Goal: Use online tool/utility: Utilize a website feature to perform a specific function

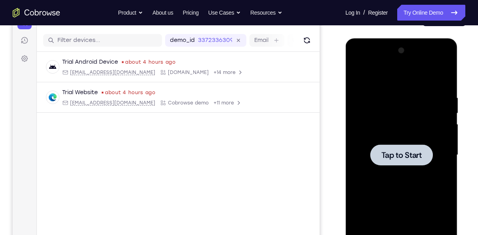
scroll to position [93, 0]
click at [388, 113] on div at bounding box center [401, 155] width 100 height 222
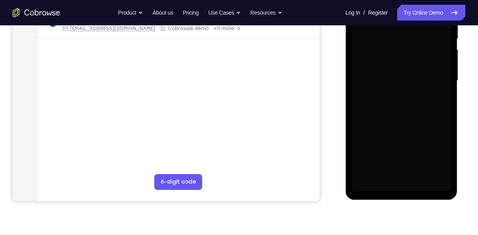
scroll to position [168, 0]
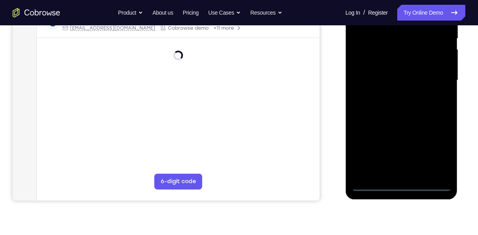
click at [400, 183] on div at bounding box center [401, 80] width 100 height 222
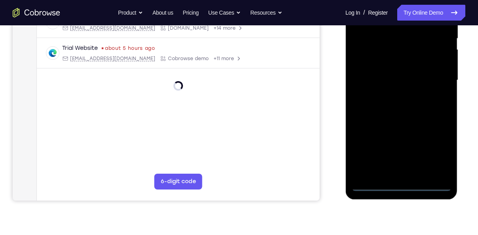
click at [401, 187] on div at bounding box center [401, 80] width 100 height 222
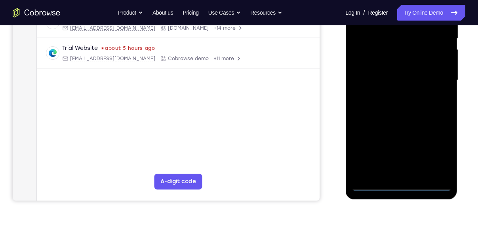
click at [401, 187] on div at bounding box center [401, 80] width 100 height 222
click at [443, 149] on div at bounding box center [401, 80] width 100 height 222
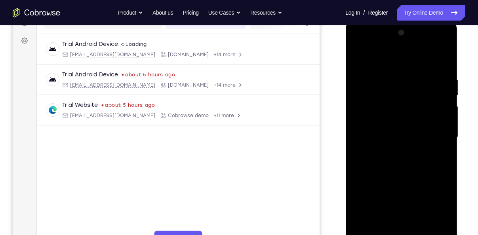
scroll to position [122, 0]
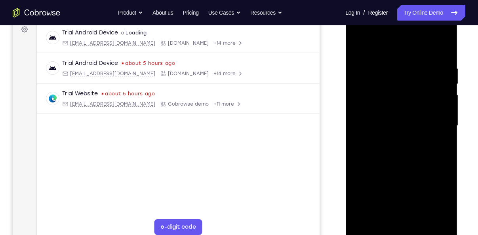
click at [435, 194] on div at bounding box center [401, 126] width 100 height 222
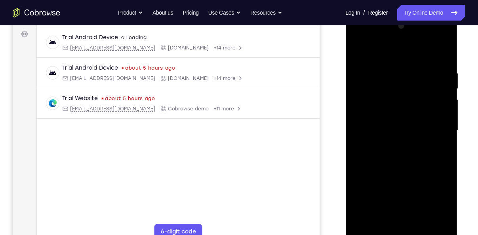
scroll to position [121, 0]
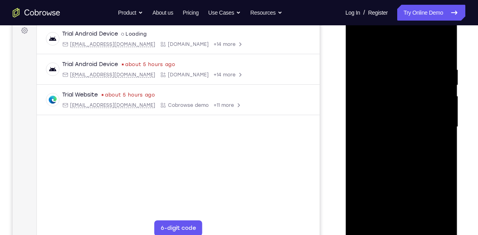
click at [434, 200] on div at bounding box center [401, 127] width 100 height 222
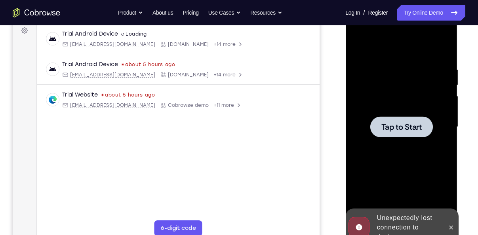
click at [396, 152] on div at bounding box center [401, 127] width 100 height 222
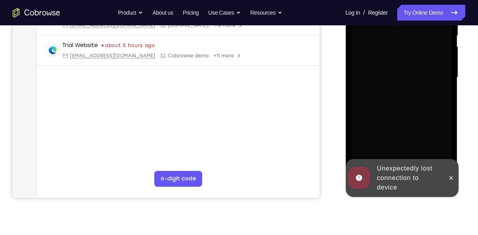
scroll to position [166, 0]
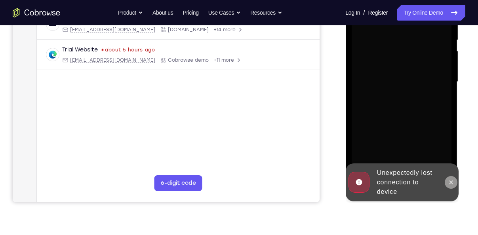
click at [451, 183] on icon at bounding box center [451, 183] width 6 height 6
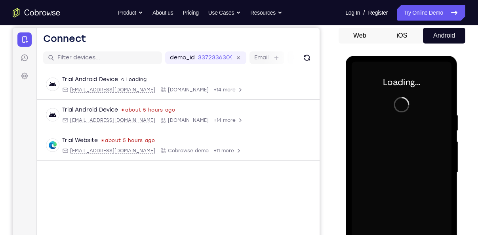
scroll to position [76, 0]
click at [362, 34] on button "Web" at bounding box center [360, 35] width 42 height 16
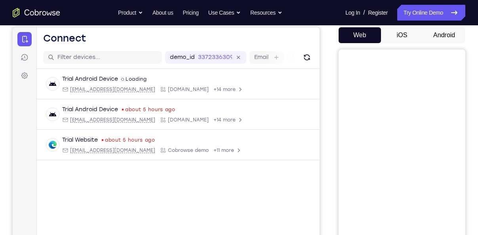
click at [407, 35] on button "iOS" at bounding box center [402, 35] width 42 height 16
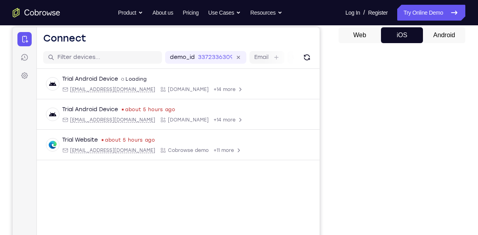
click at [445, 36] on button "Android" at bounding box center [444, 35] width 42 height 16
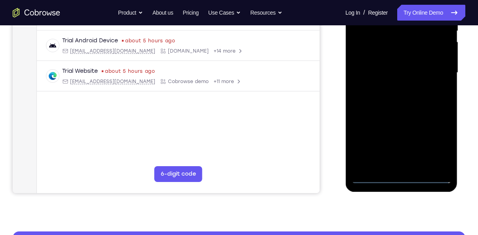
scroll to position [0, 0]
click at [402, 175] on div at bounding box center [401, 73] width 100 height 222
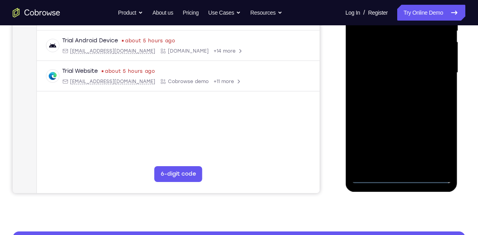
click at [402, 175] on div at bounding box center [401, 73] width 100 height 222
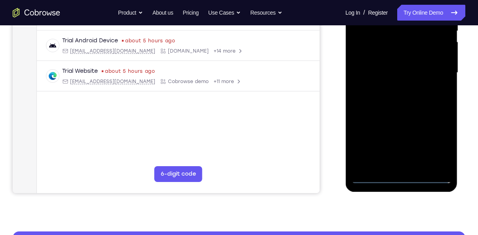
click at [402, 175] on div at bounding box center [401, 73] width 100 height 222
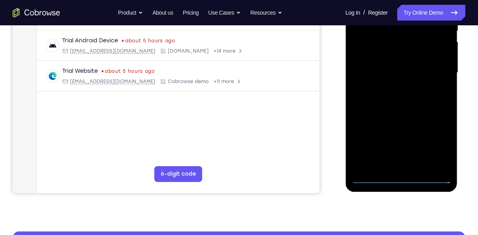
click at [402, 175] on div at bounding box center [401, 73] width 100 height 222
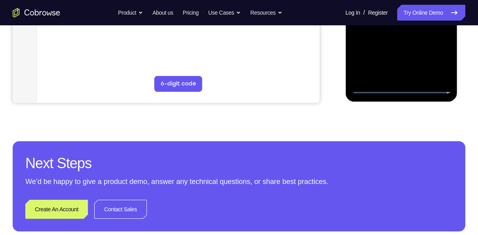
scroll to position [244, 0]
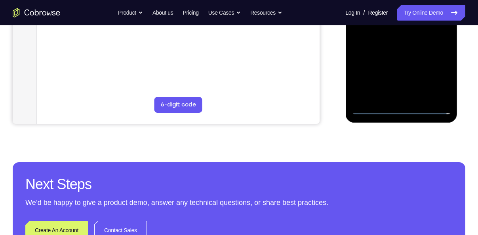
click at [430, 108] on div at bounding box center [401, 4] width 100 height 222
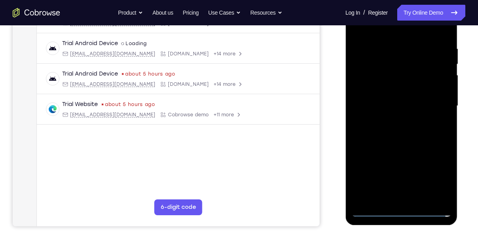
scroll to position [142, 0]
click at [401, 211] on div at bounding box center [401, 106] width 100 height 222
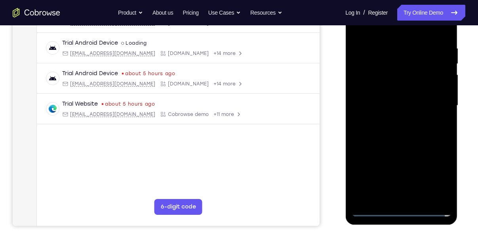
click at [401, 211] on div at bounding box center [401, 106] width 100 height 222
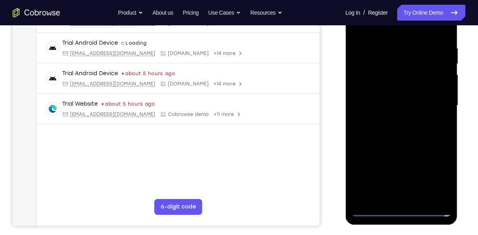
click at [401, 211] on div at bounding box center [401, 106] width 100 height 222
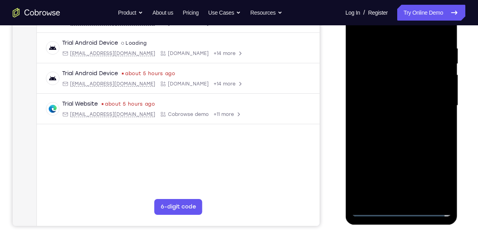
click at [401, 211] on div at bounding box center [401, 106] width 100 height 222
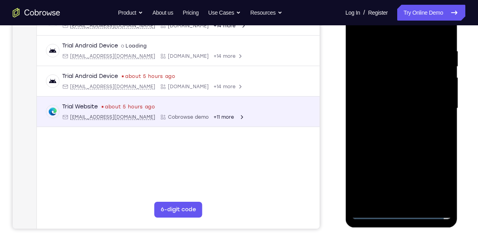
scroll to position [144, 0]
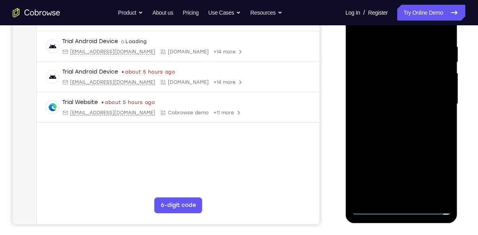
click at [403, 210] on div at bounding box center [401, 104] width 100 height 222
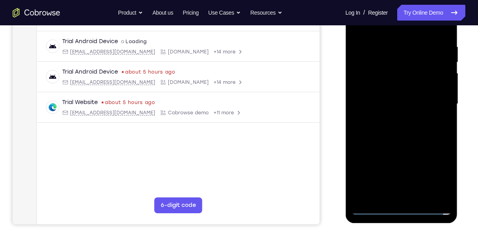
click at [403, 210] on div at bounding box center [401, 104] width 100 height 222
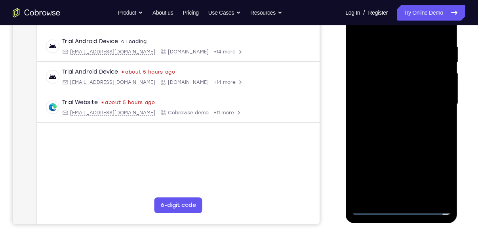
click at [403, 210] on div at bounding box center [401, 104] width 100 height 222
